Goal: Task Accomplishment & Management: Manage account settings

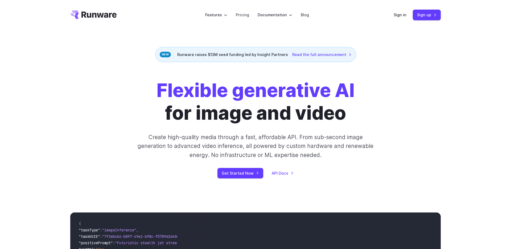
click at [403, 18] on div "Sign in Sign up" at bounding box center [417, 15] width 47 height 10
click at [402, 17] on link "Sign in" at bounding box center [400, 15] width 13 height 6
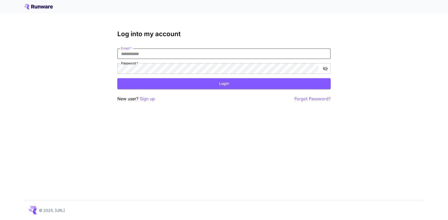
click at [315, 58] on input "Email   *" at bounding box center [223, 53] width 213 height 11
type input "**********"
click button "Login" at bounding box center [223, 83] width 213 height 11
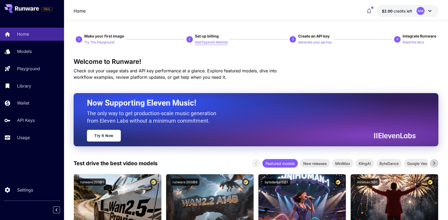
click at [210, 44] on p "Add Payment Method" at bounding box center [211, 42] width 33 height 5
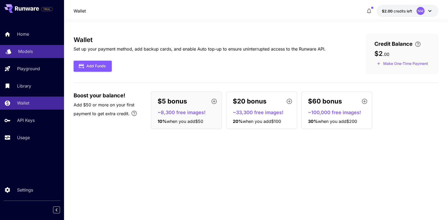
click at [33, 53] on p "Models" at bounding box center [25, 51] width 15 height 6
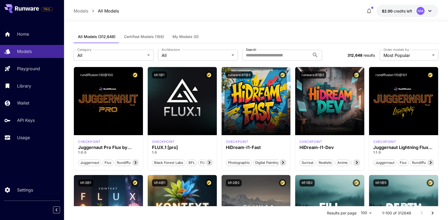
click at [146, 38] on span "Certified Models (169)" at bounding box center [144, 36] width 40 height 5
